Goal: Information Seeking & Learning: Get advice/opinions

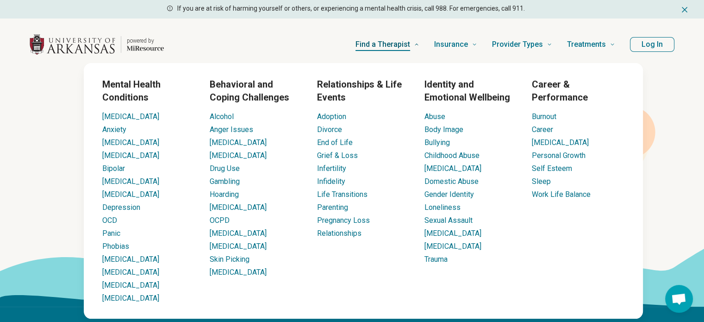
click at [418, 48] on link "Find a Therapist" at bounding box center [388, 44] width 64 height 37
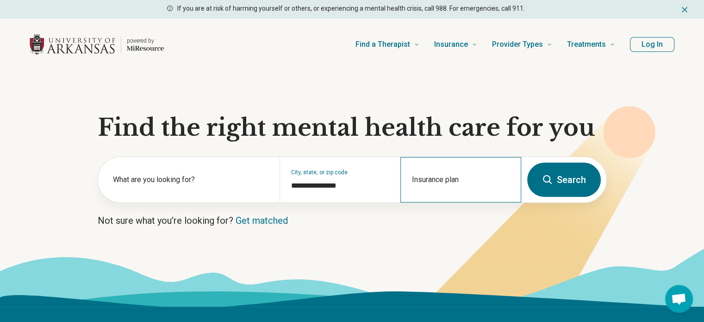
click at [444, 177] on div "Insurance plan" at bounding box center [461, 179] width 121 height 45
click at [332, 270] on icon at bounding box center [352, 277] width 704 height 59
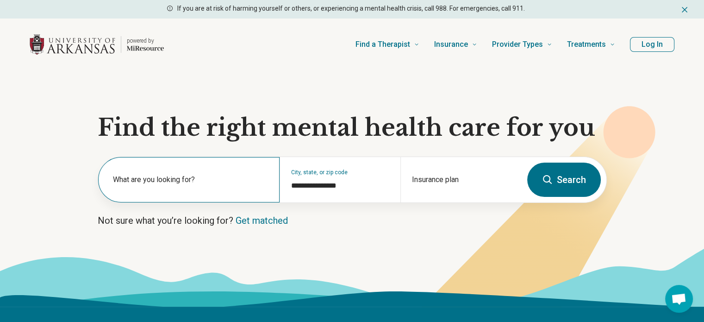
click at [185, 183] on label "What are you looking for?" at bounding box center [191, 179] width 156 height 11
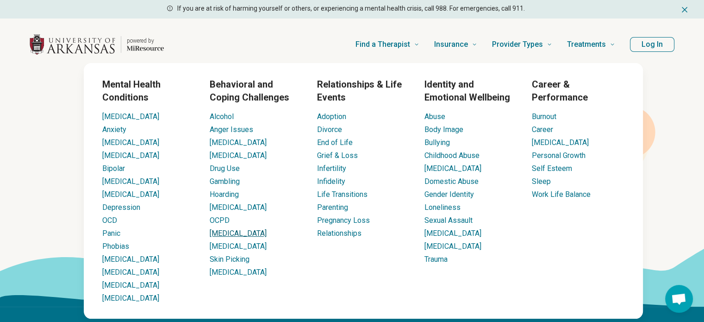
click at [264, 238] on link "[MEDICAL_DATA]" at bounding box center [238, 233] width 57 height 9
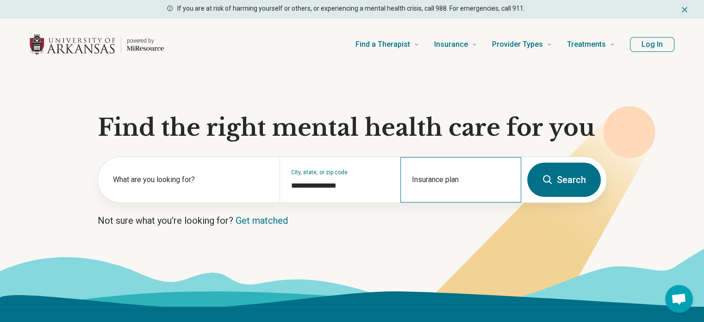
click at [448, 175] on div "Insurance plan" at bounding box center [461, 179] width 121 height 45
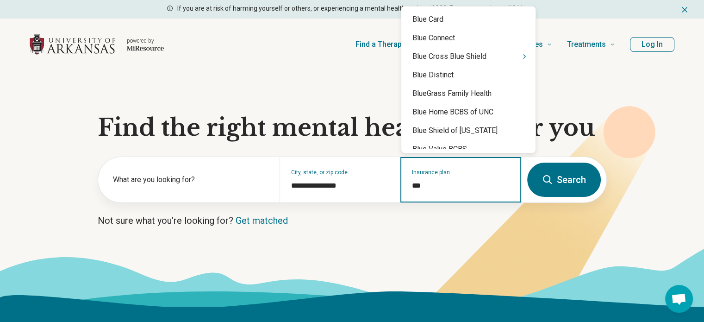
type input "****"
click at [521, 56] on icon "Suggestions" at bounding box center [524, 56] width 7 height 7
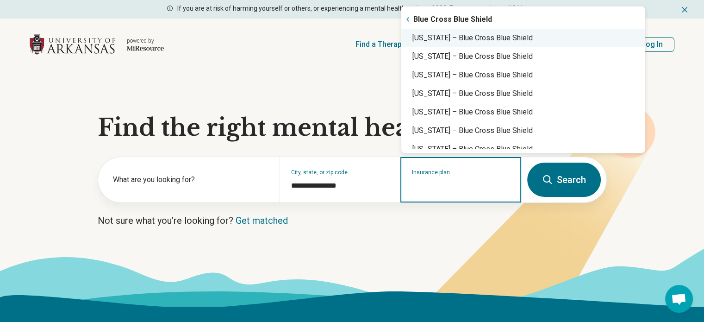
click at [506, 43] on div "Arkansas – Blue Cross Blue Shield" at bounding box center [523, 38] width 244 height 19
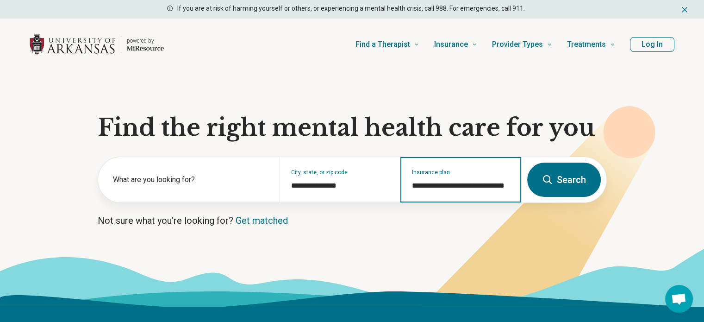
type input "**********"
click at [578, 181] on button "Search" at bounding box center [564, 180] width 74 height 34
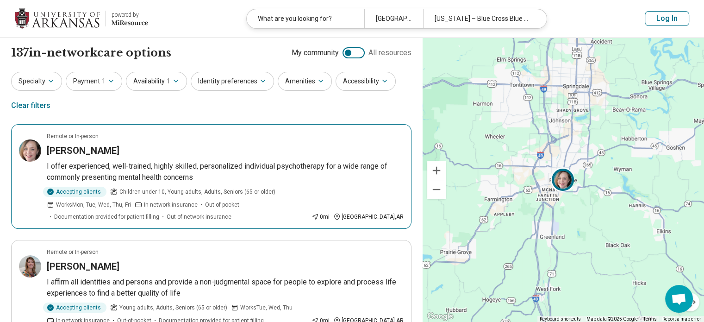
click at [172, 152] on div "[PERSON_NAME]" at bounding box center [225, 150] width 357 height 13
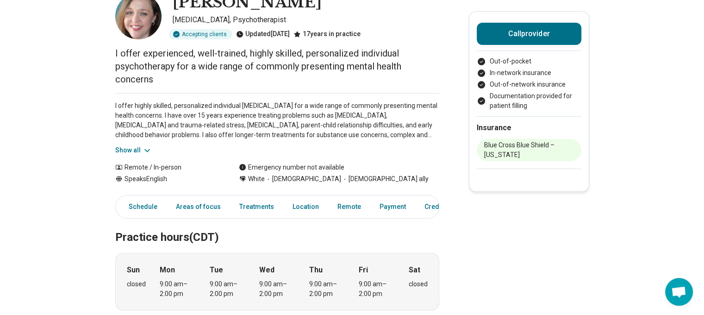
scroll to position [72, 7]
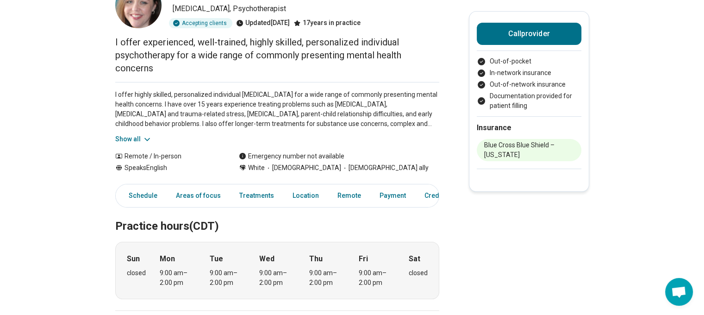
click at [126, 135] on button "Show all" at bounding box center [133, 139] width 37 height 10
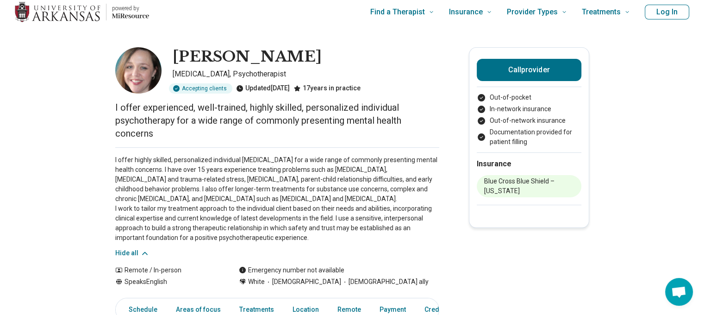
scroll to position [0, 7]
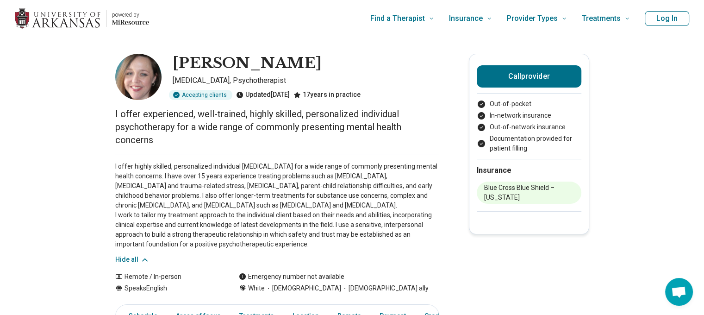
click at [332, 90] on div "17 years in practice" at bounding box center [327, 95] width 67 height 10
